Goal: Task Accomplishment & Management: Complete application form

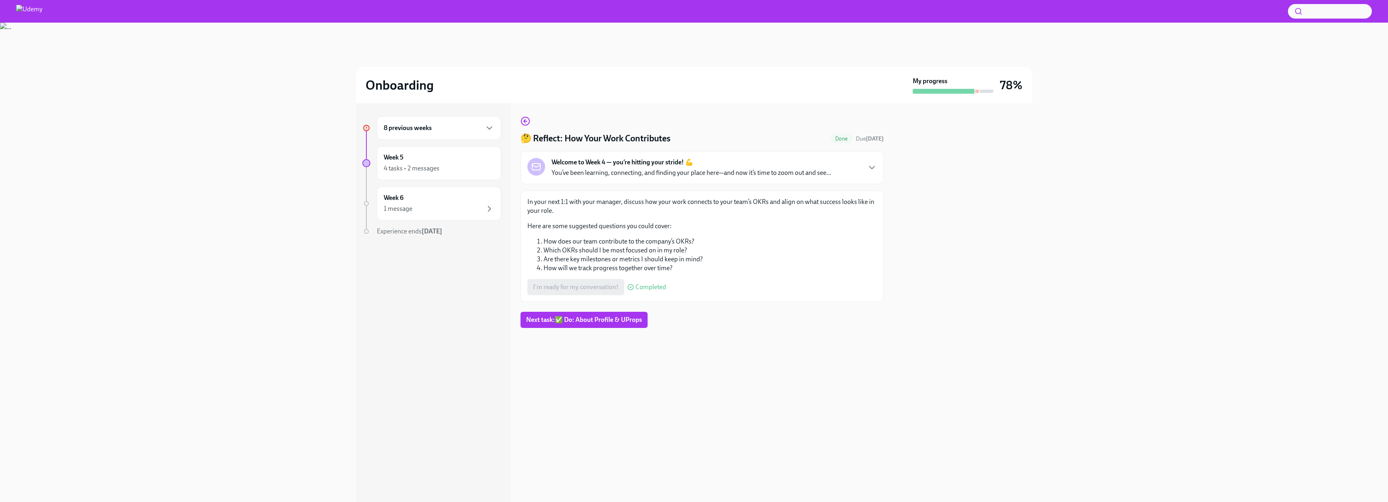
click at [411, 129] on h6 "8 previous weeks" at bounding box center [408, 127] width 48 height 9
click at [425, 337] on div "Week 1 2 tasks • 3 messages Complete" at bounding box center [439, 340] width 111 height 20
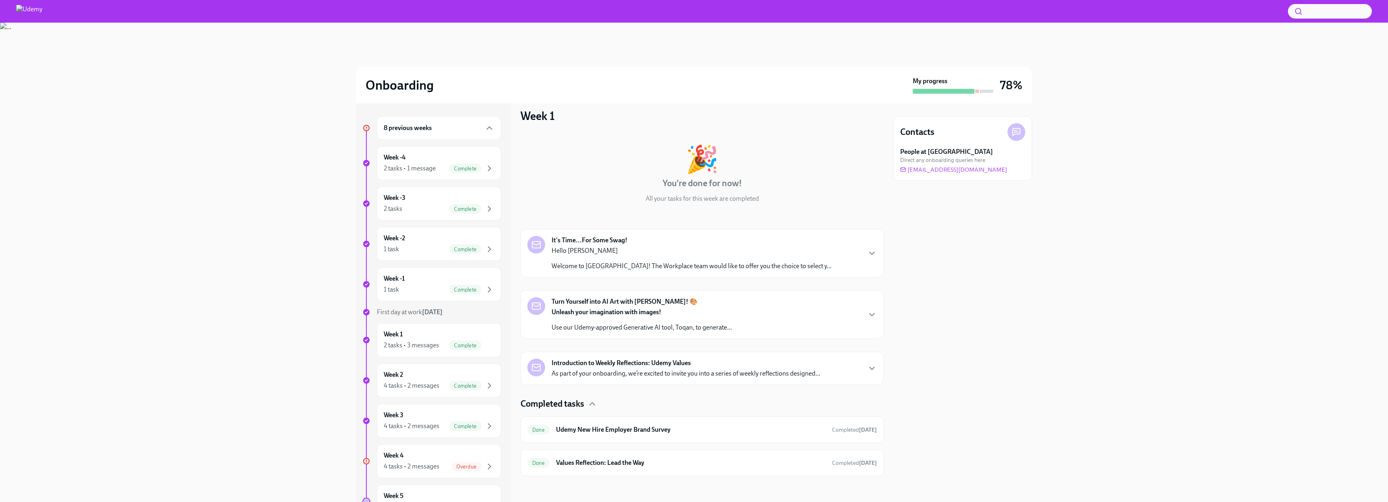
click at [34, 14] on img at bounding box center [29, 11] width 26 height 13
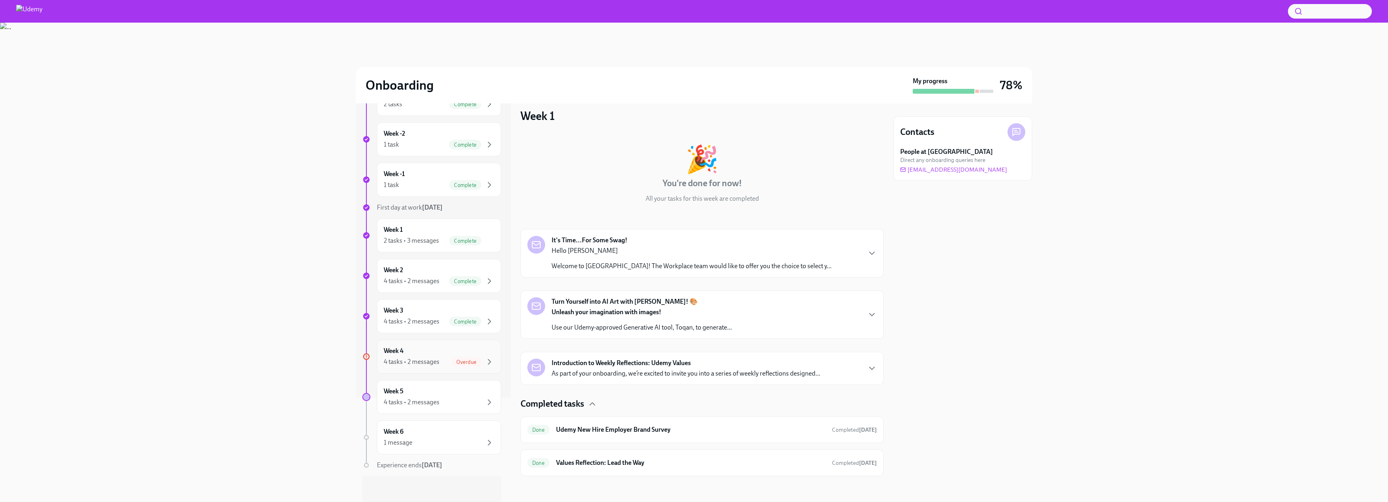
click at [398, 356] on div "Week 4 4 tasks • 2 messages Overdue" at bounding box center [439, 356] width 111 height 20
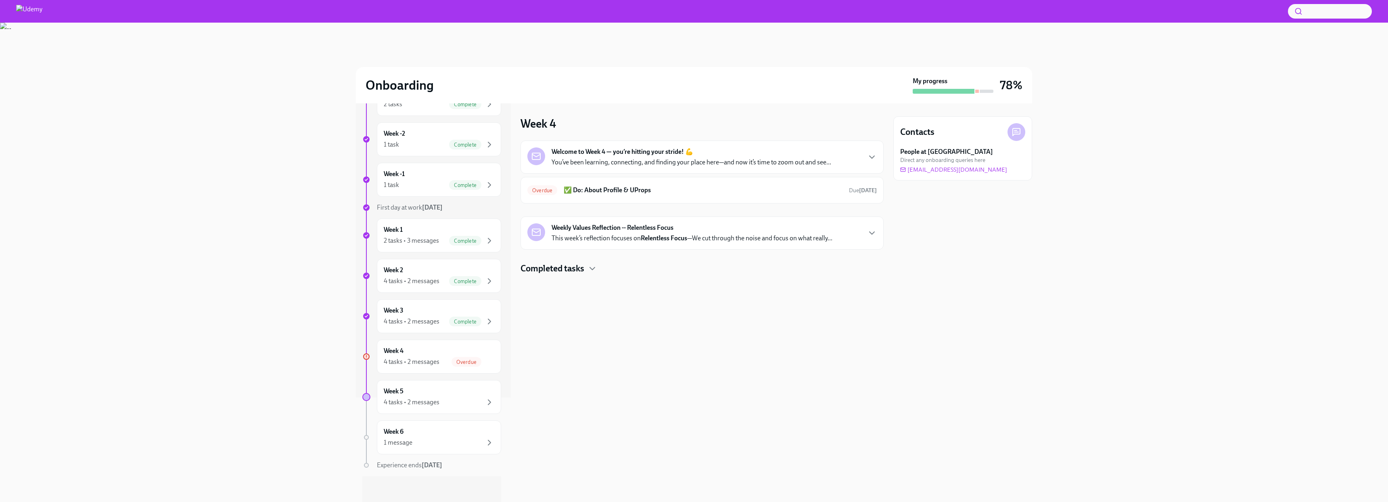
click at [584, 272] on h4 "Completed tasks" at bounding box center [553, 268] width 64 height 12
click at [602, 191] on h6 "✅ Do: About Profile & UProps" at bounding box center [703, 190] width 279 height 9
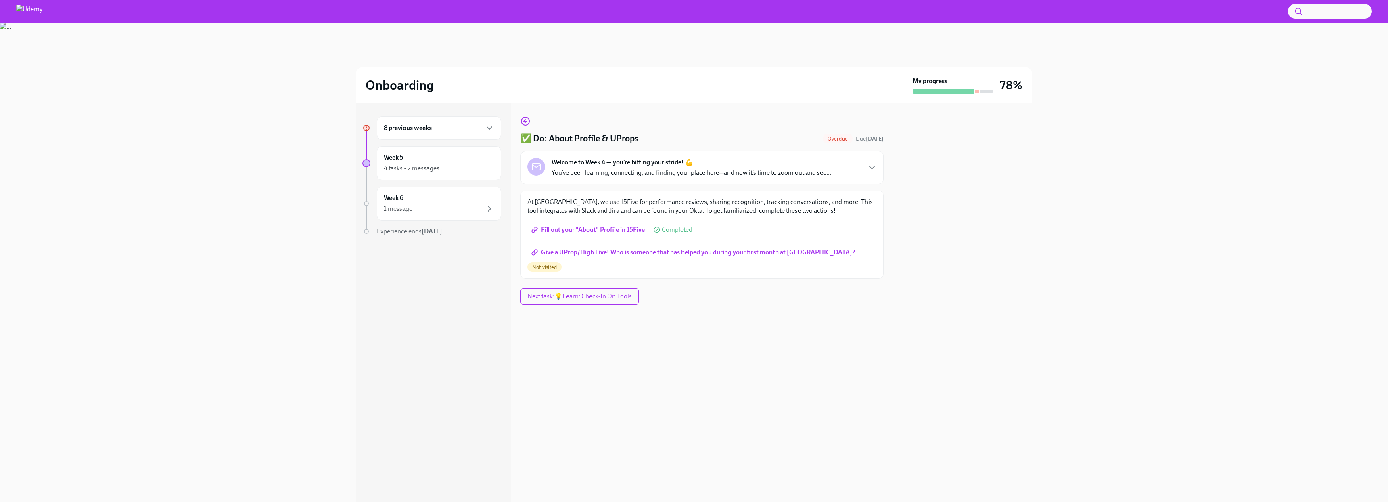
click at [596, 250] on span "Give a UProp/High Five! Who is someone that has helped you during your first mo…" at bounding box center [694, 252] width 322 height 8
click at [567, 287] on span "Next task : 💡Learn: Check-In On Tools" at bounding box center [579, 285] width 107 height 8
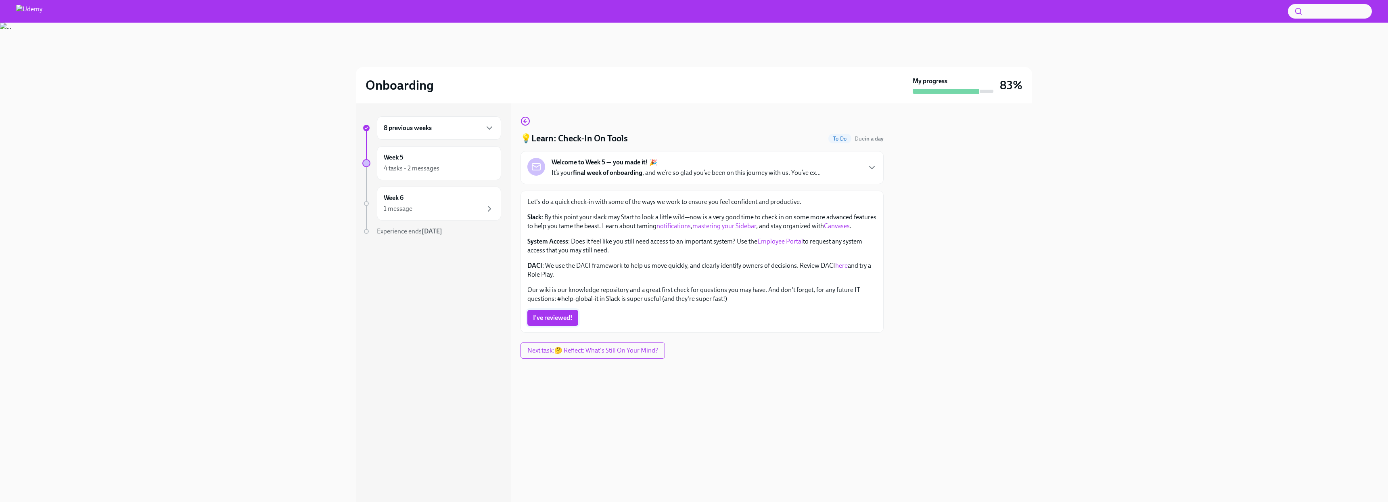
click at [556, 315] on span "I've reviewed!" at bounding box center [553, 318] width 40 height 8
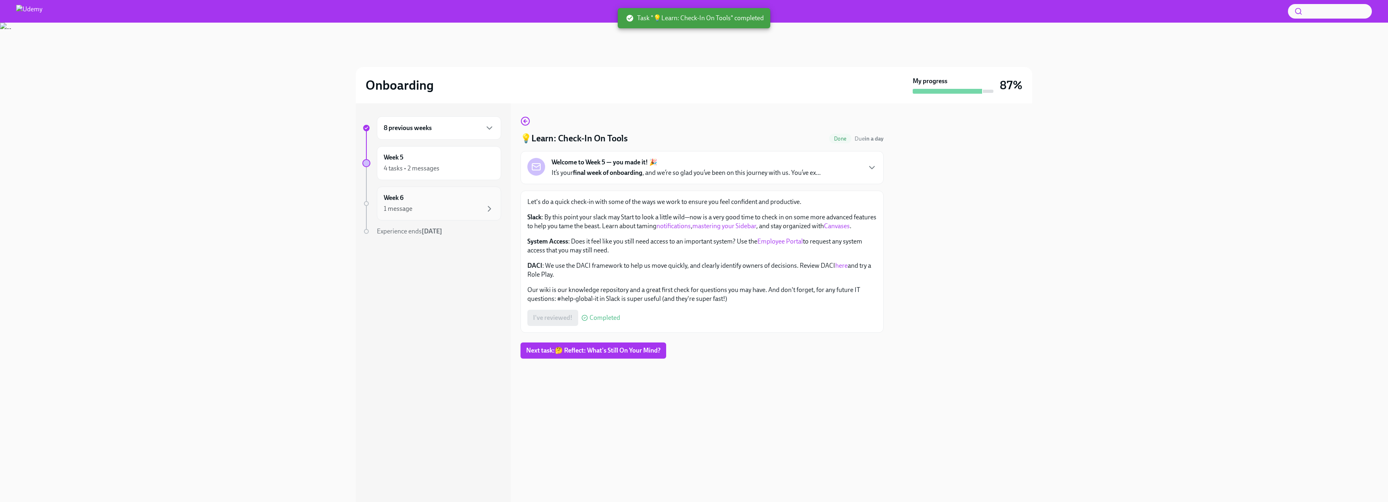
click at [436, 211] on div "1 message" at bounding box center [439, 209] width 111 height 10
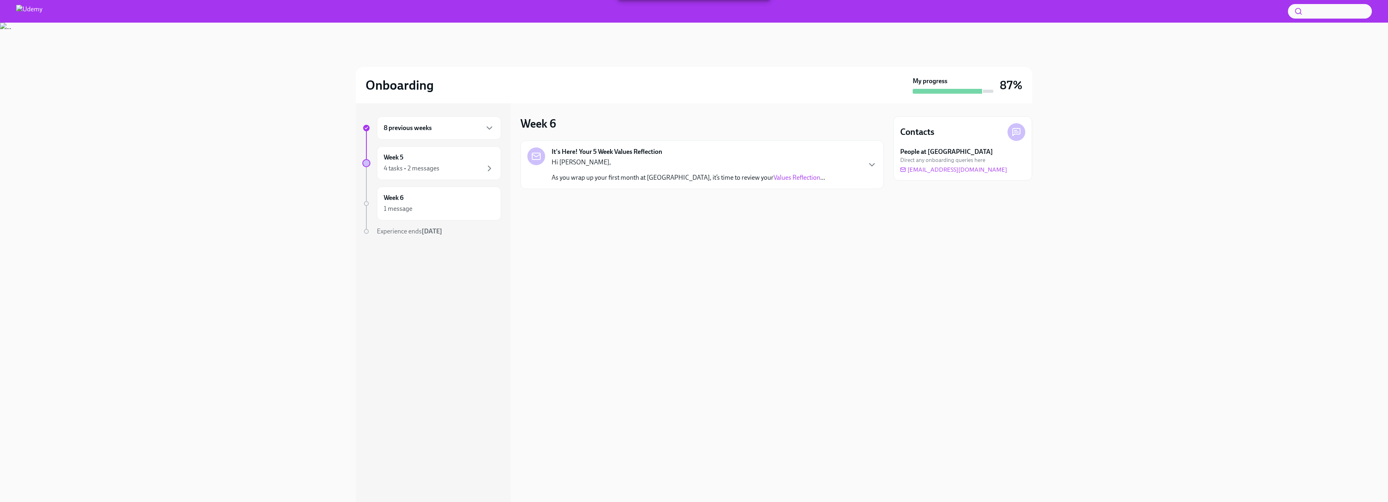
click at [399, 87] on h2 "Onboarding" at bounding box center [400, 85] width 68 height 16
